Goal: Register for event/course

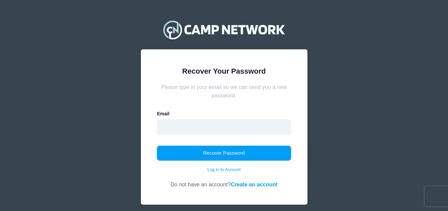
click at [199, 130] on input "email" at bounding box center [224, 126] width 134 height 15
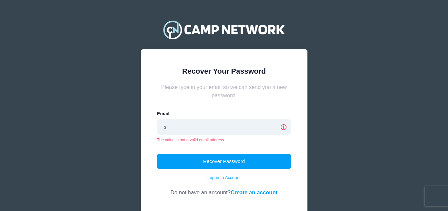
type input "[EMAIL_ADDRESS][DOMAIN_NAME]"
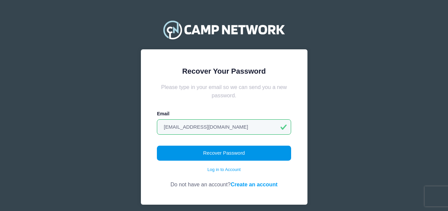
click at [192, 153] on button "Recover Password" at bounding box center [224, 153] width 134 height 15
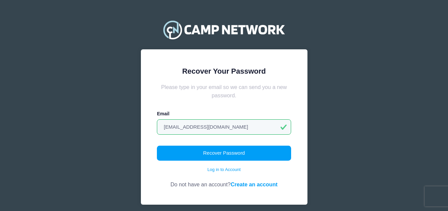
click at [238, 183] on link "Create an account" at bounding box center [254, 184] width 47 height 6
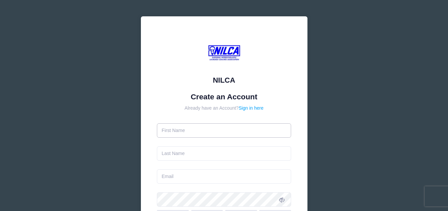
click at [191, 131] on input "text" at bounding box center [224, 130] width 134 height 14
type input "Joe"
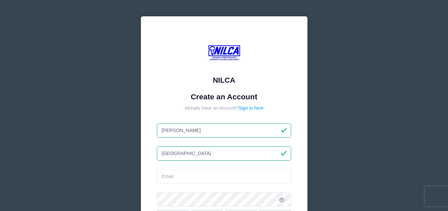
type input "Jacovina"
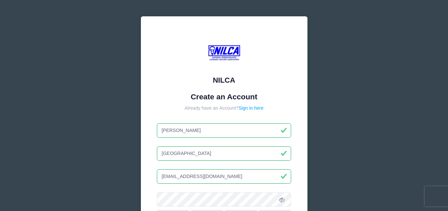
type input "[EMAIL_ADDRESS][DOMAIN_NAME]"
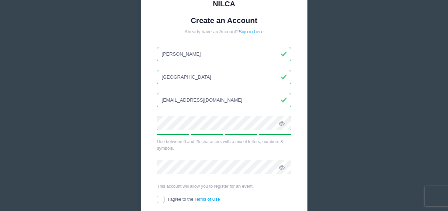
scroll to position [100, 0]
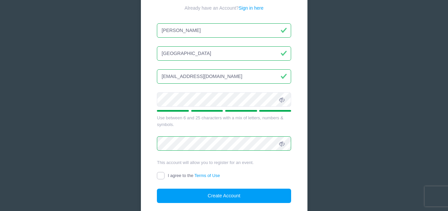
click at [160, 178] on input "I agree to the Terms of Use" at bounding box center [161, 176] width 8 height 8
checkbox input "true"
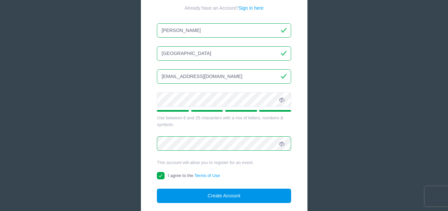
click at [176, 195] on button "Create Account" at bounding box center [224, 196] width 134 height 14
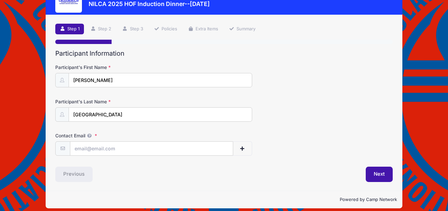
scroll to position [33, 0]
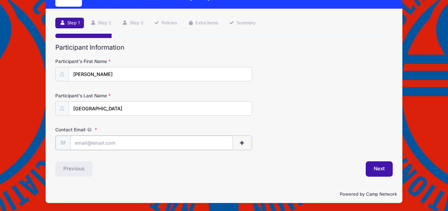
click at [131, 145] on input "Contact Email" at bounding box center [151, 143] width 163 height 14
type input "[EMAIL_ADDRESS][DOMAIN_NAME]"
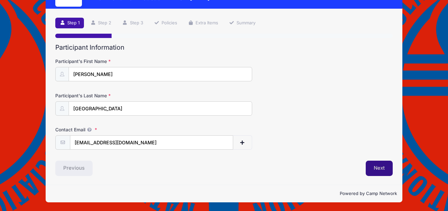
click at [375, 167] on button "Next" at bounding box center [379, 168] width 27 height 15
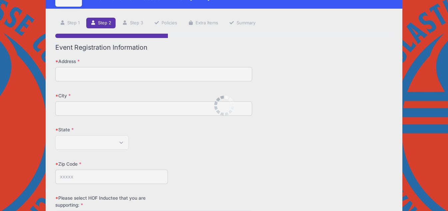
scroll to position [0, 0]
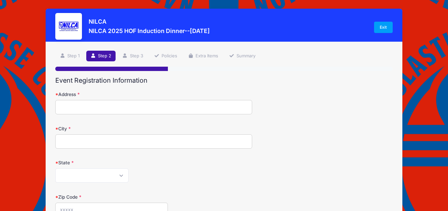
click at [96, 111] on input "Address" at bounding box center [153, 107] width 197 height 14
type input "46 Daniel Rd N"
type input "Massapequa"
select select "NY"
type input "11758"
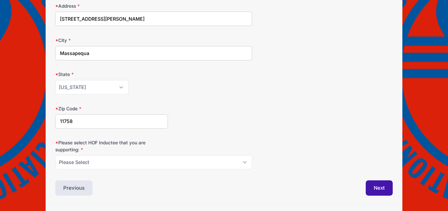
scroll to position [100, 0]
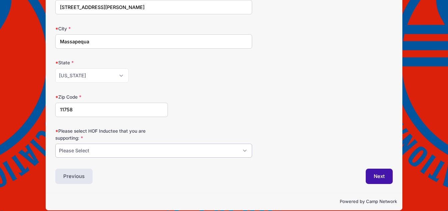
click at [115, 152] on select "Please Select Dennis Bonn Charlie Burch Mike Delia Steve Finnell Bryan Kelly Ke…" at bounding box center [153, 151] width 197 height 14
select select "Steve Finnell"
click at [55, 144] on select "Please Select Dennis Bonn Charlie Burch Mike Delia Steve Finnell Bryan Kelly Ke…" at bounding box center [153, 151] width 197 height 14
click at [384, 178] on button "Next" at bounding box center [379, 176] width 27 height 15
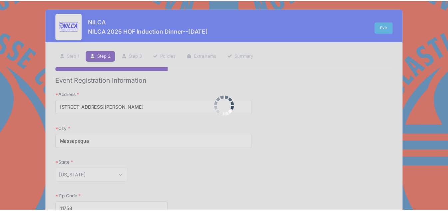
scroll to position [0, 0]
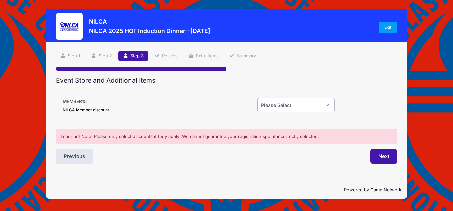
click at [277, 101] on select "Please Select Yes (-$15.00) No" at bounding box center [296, 105] width 77 height 14
select select "1"
click at [258, 98] on select "Please Select Yes (-$15.00) No" at bounding box center [296, 105] width 77 height 14
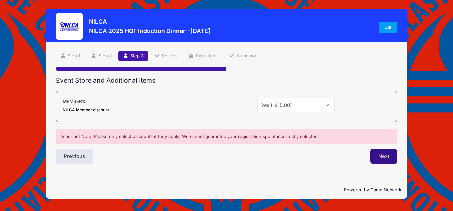
click at [383, 155] on button "Next" at bounding box center [384, 156] width 27 height 15
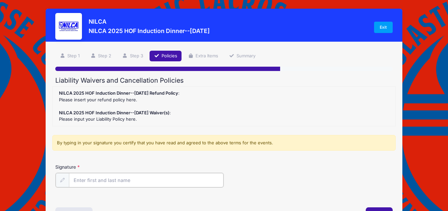
click at [153, 176] on input "Signature" at bounding box center [146, 180] width 155 height 14
type input "jj"
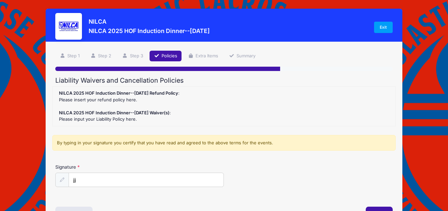
click at [257, 170] on div "Signature jj" at bounding box center [223, 175] width 337 height 23
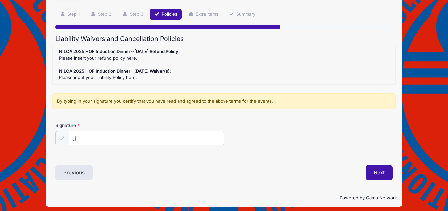
scroll to position [46, 0]
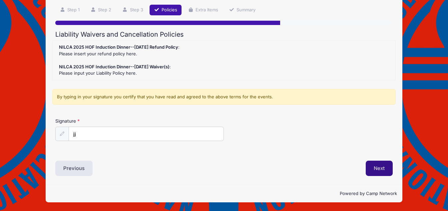
click at [374, 166] on button "Next" at bounding box center [379, 168] width 27 height 15
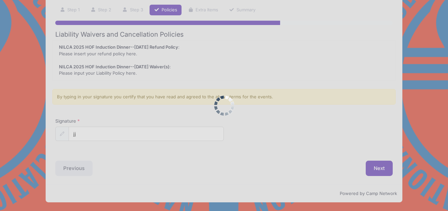
scroll to position [0, 0]
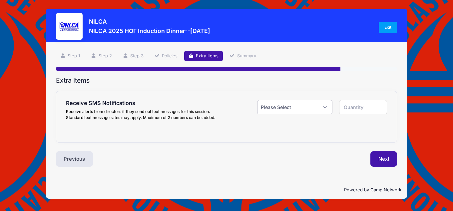
click at [280, 109] on select "Please Select Yes ($0.00) No" at bounding box center [294, 107] width 75 height 14
click at [381, 156] on button "Next" at bounding box center [384, 158] width 27 height 15
click at [287, 106] on select "Please Select Yes ($0.00) No" at bounding box center [294, 107] width 75 height 14
select select "0"
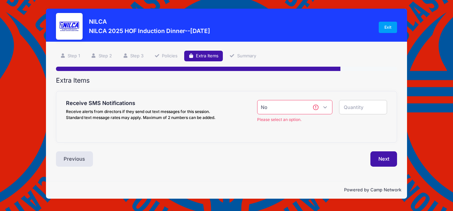
click at [257, 100] on select "Please Select Yes ($0.00) No" at bounding box center [294, 107] width 75 height 14
type input "0"
click at [379, 157] on button "Next" at bounding box center [384, 158] width 27 height 15
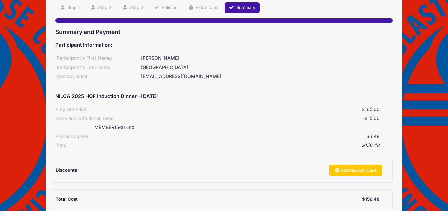
scroll to position [123, 0]
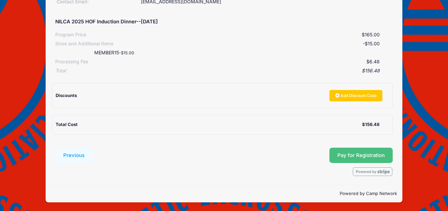
click at [374, 151] on button "Pay for Registration" at bounding box center [361, 155] width 63 height 15
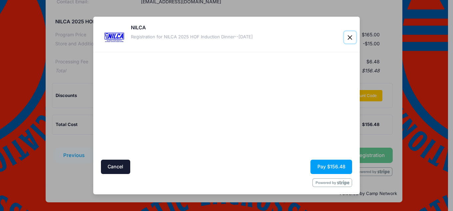
click at [348, 35] on button "Close" at bounding box center [350, 37] width 12 height 12
